Goal: Transaction & Acquisition: Purchase product/service

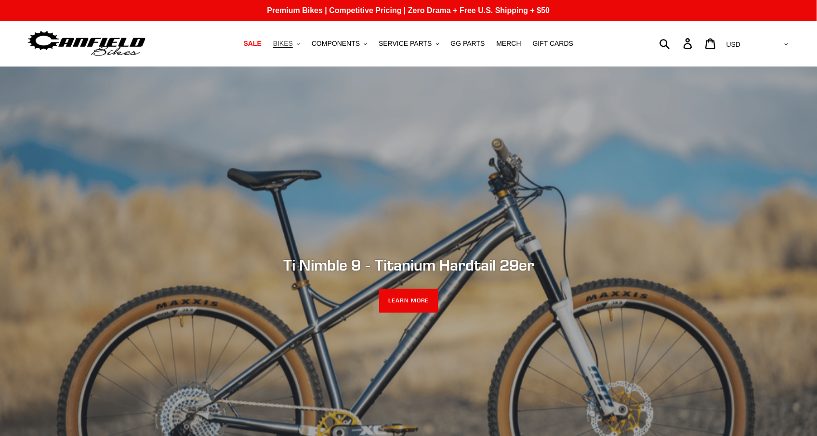
click at [292, 41] on span "BIKES" at bounding box center [283, 44] width 20 height 8
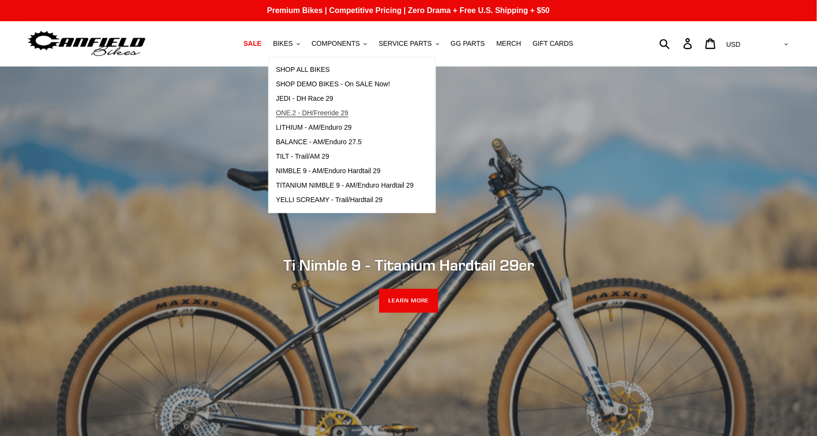
click at [307, 116] on span "ONE.2 - DH/Freeride 29" at bounding box center [312, 113] width 72 height 8
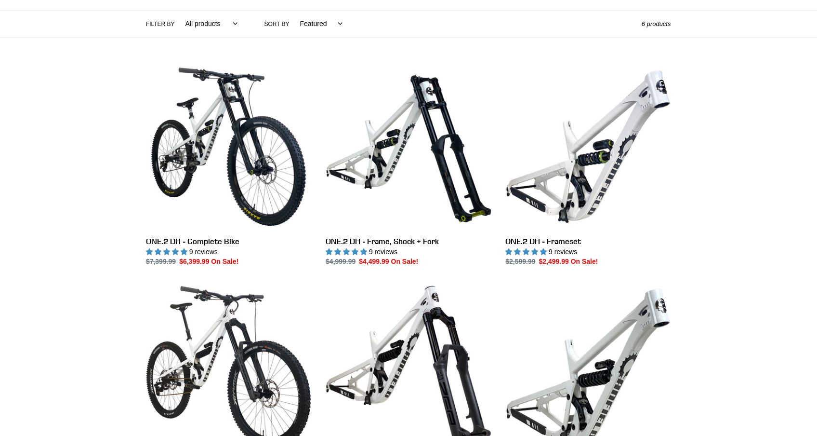
scroll to position [242, 0]
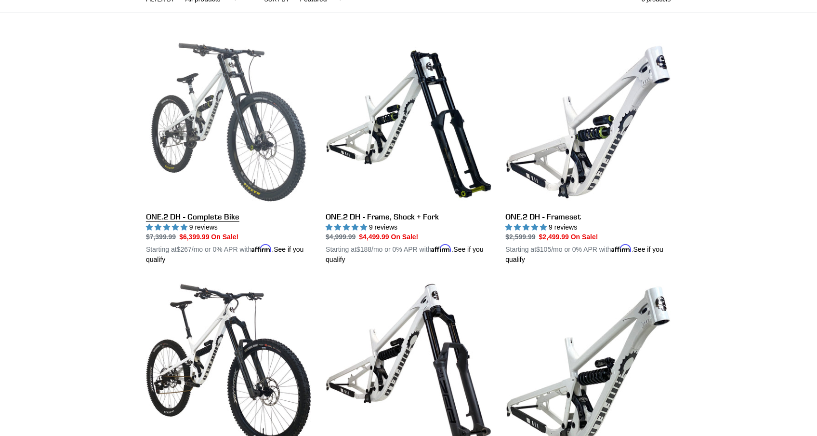
click at [223, 106] on link "ONE.2 DH - Complete Bike" at bounding box center [228, 153] width 165 height 226
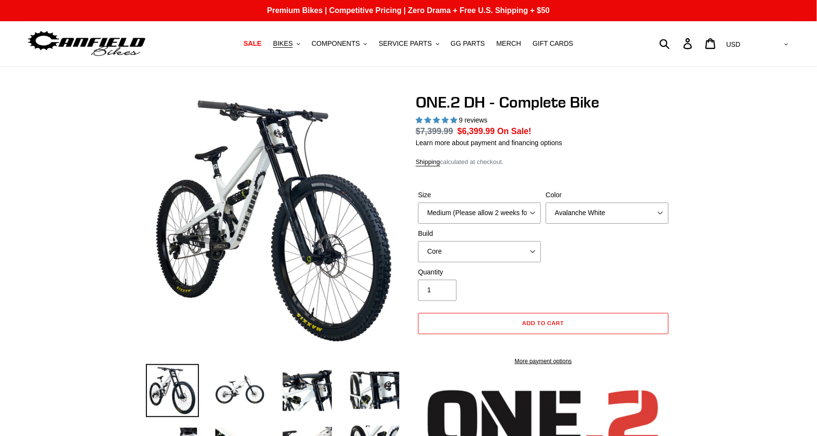
select select "highest-rating"
click at [500, 210] on select "Medium (Please allow 2 weeks for delivery) Large (Sold Out)" at bounding box center [479, 212] width 123 height 21
select select "Large (Sold Out)"
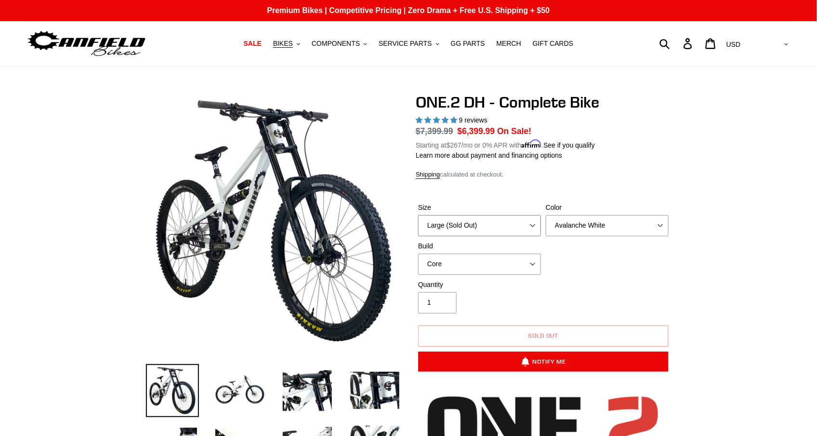
click at [491, 225] on select "Medium (Please allow 2 weeks for delivery) Large (Sold Out)" at bounding box center [479, 225] width 123 height 21
click at [620, 227] on select "Avalanche White Bentonite Grey" at bounding box center [607, 225] width 123 height 21
select select "Bentonite Grey"
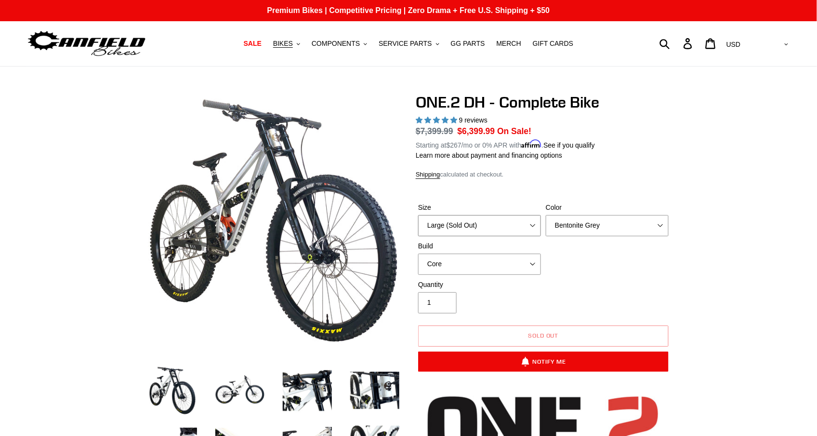
click at [491, 226] on select "Medium (Please allow 2 weeks for delivery) Large (Sold Out)" at bounding box center [479, 225] width 123 height 21
select select "Medium (Please allow 2 weeks for delivery)"
